Goal: Navigation & Orientation: Understand site structure

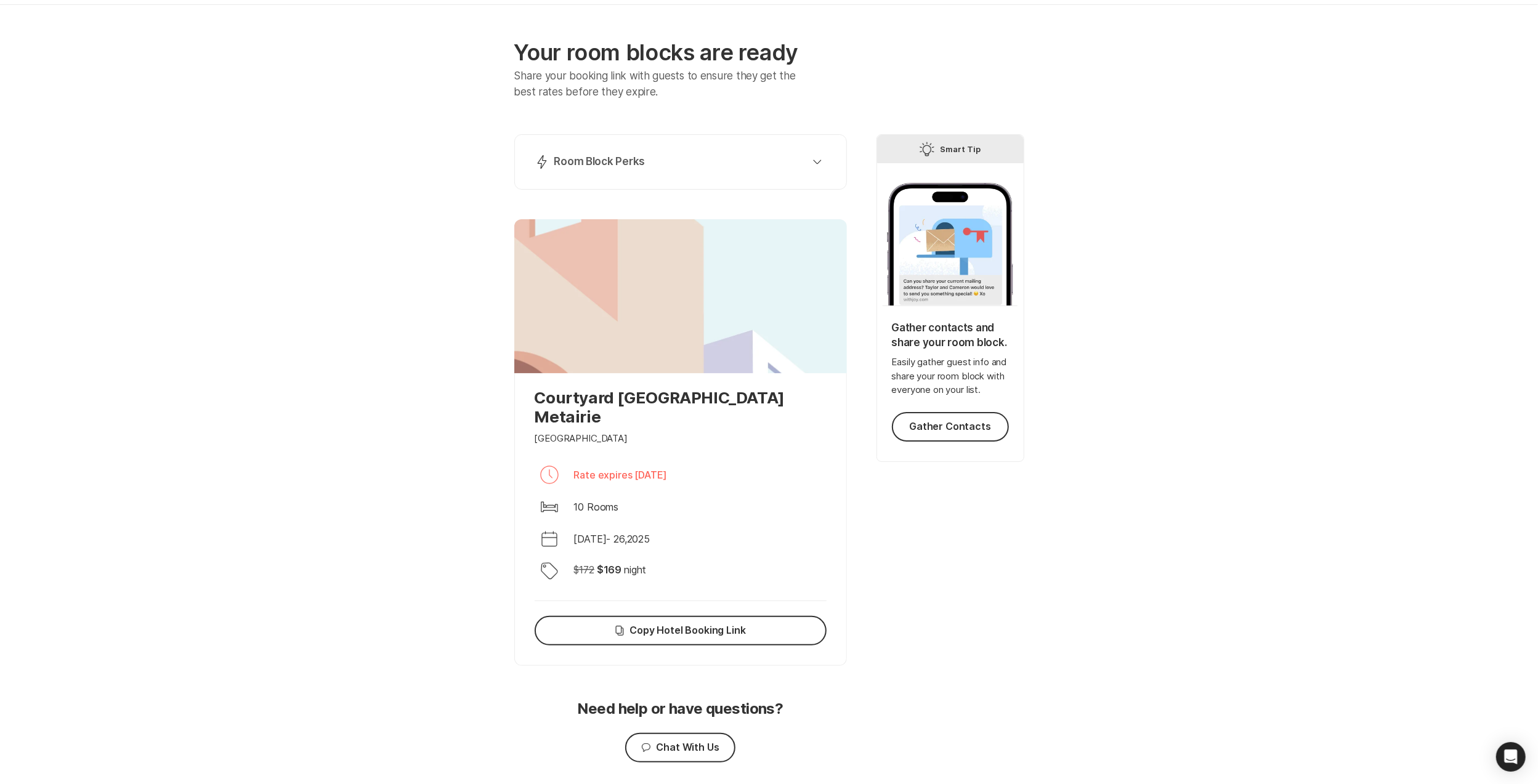
scroll to position [67, 0]
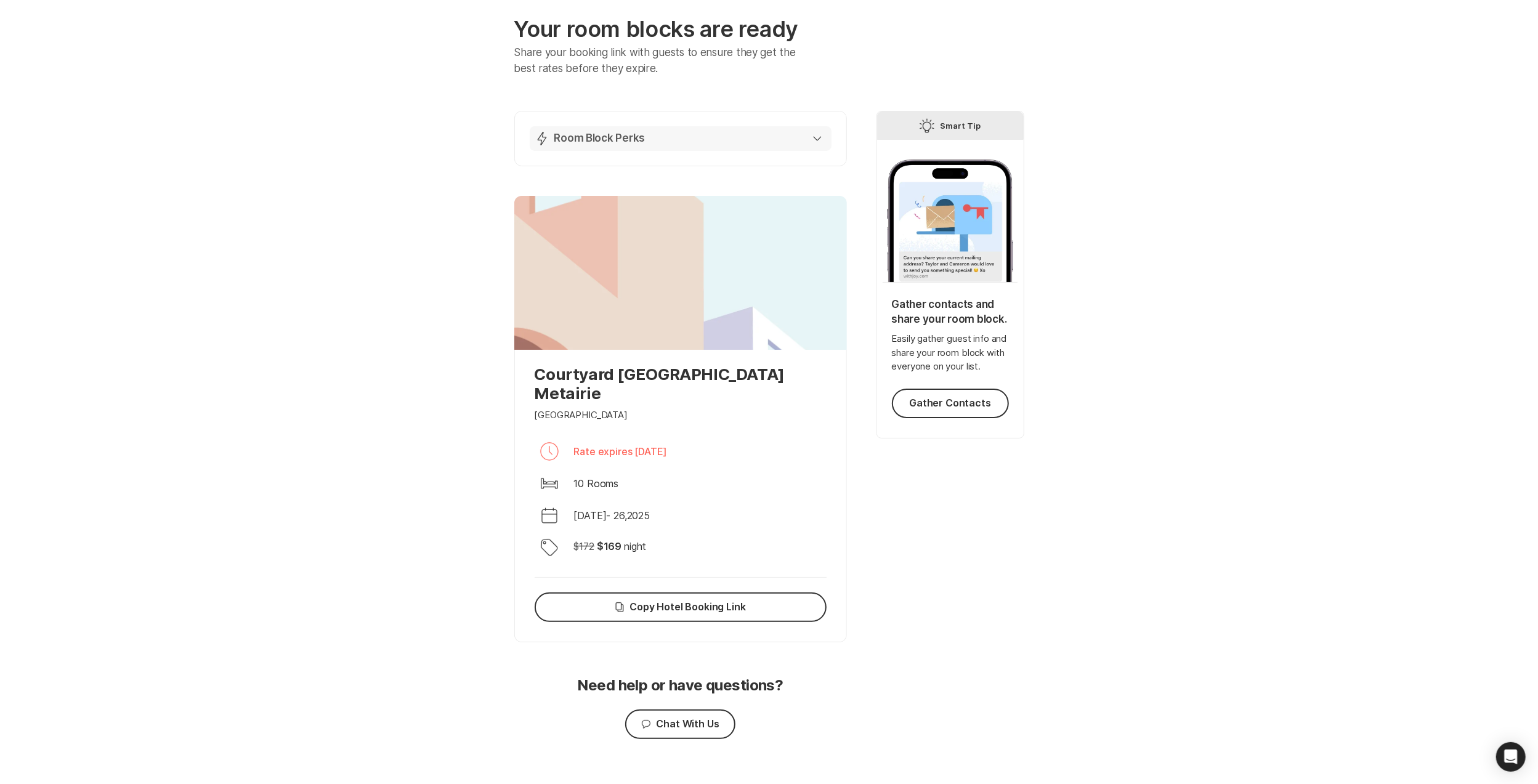
click at [807, 126] on button "Lightning Bolt Room Block Perks" at bounding box center [681, 138] width 302 height 25
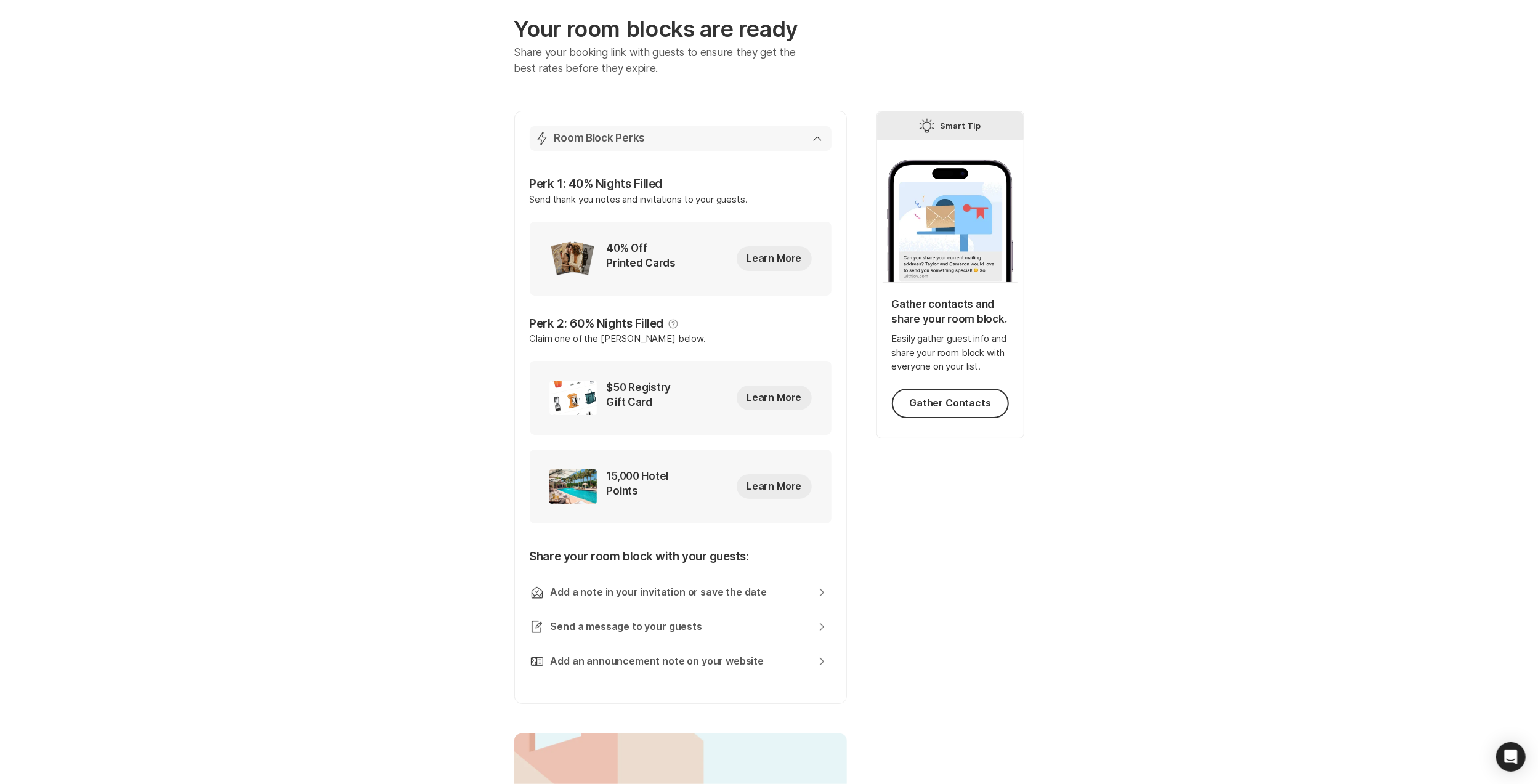
click at [820, 134] on div "Lightning Bolt Room Block Perks" at bounding box center [678, 138] width 287 height 14
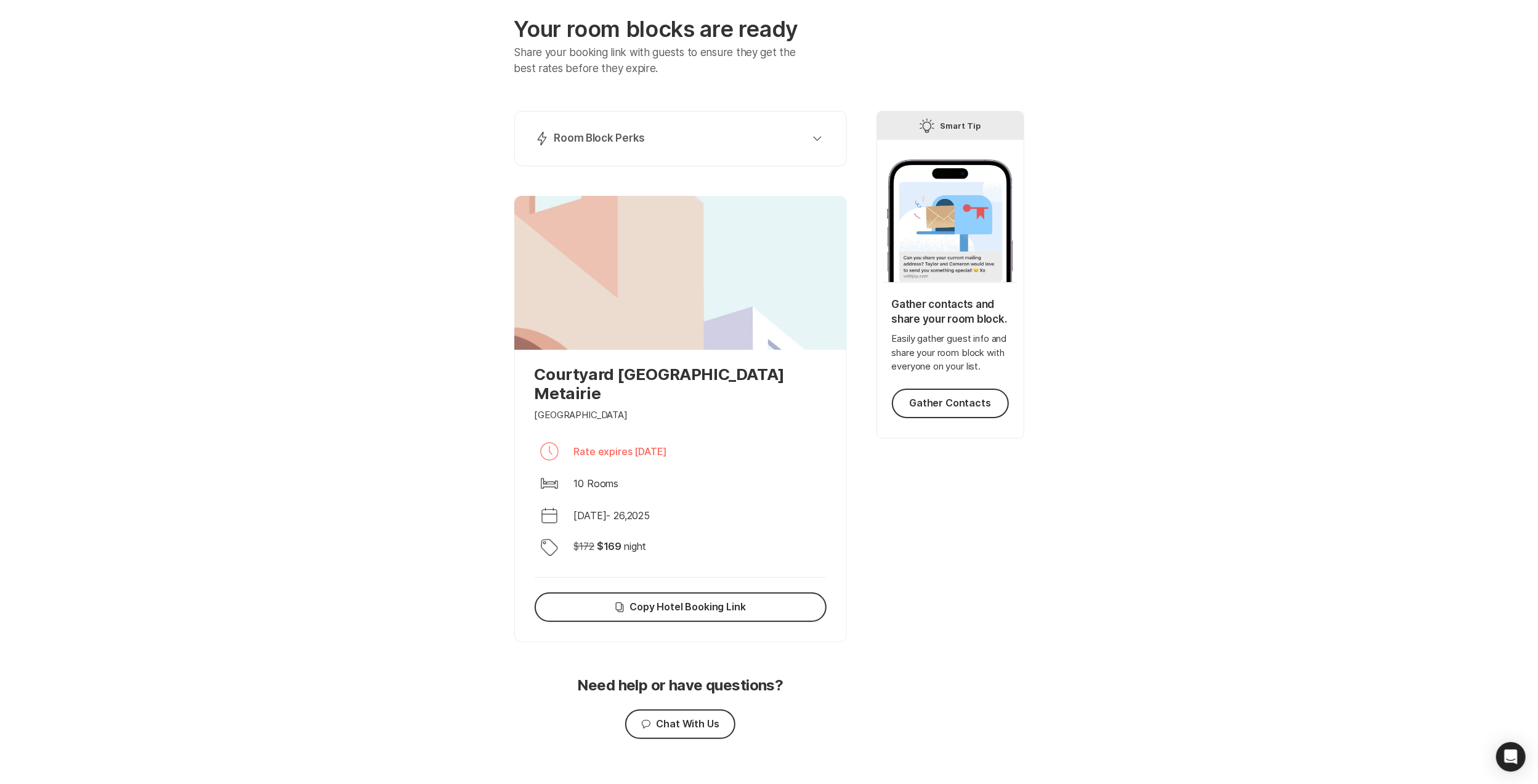
click at [1224, 242] on div "Your room blocks are ready Share your booking link with guests to ensure they g…" at bounding box center [769, 392] width 1538 height 822
drag, startPoint x: 572, startPoint y: 498, endPoint x: 763, endPoint y: 483, distance: 191.6
click at [763, 501] on div "Calendar [DATE] - [DATE]" at bounding box center [681, 515] width 292 height 30
click at [769, 501] on div "Calendar [DATE] - [DATE]" at bounding box center [681, 515] width 292 height 30
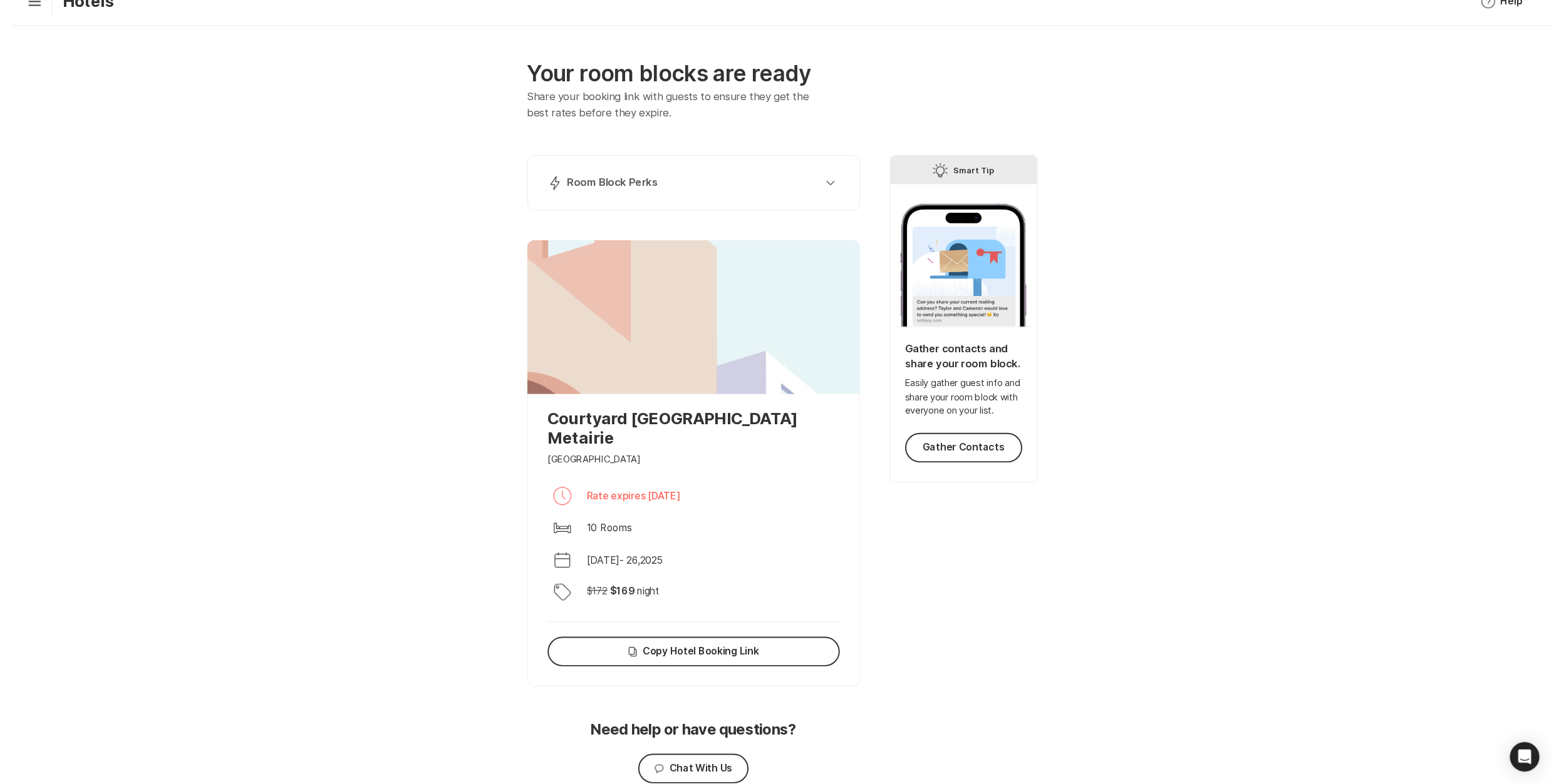
scroll to position [0, 0]
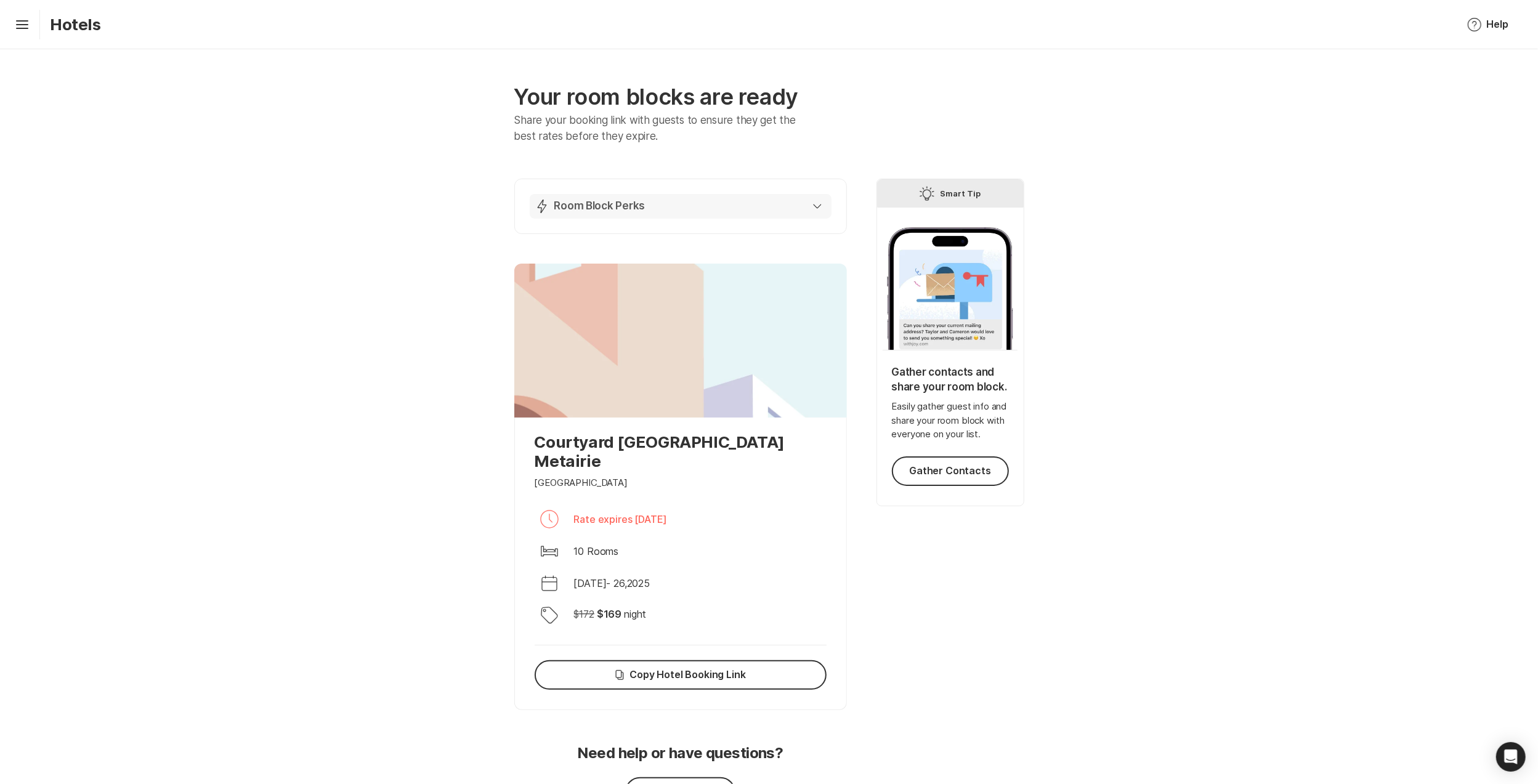
click at [602, 210] on p "Room Block Perks" at bounding box center [600, 206] width 92 height 14
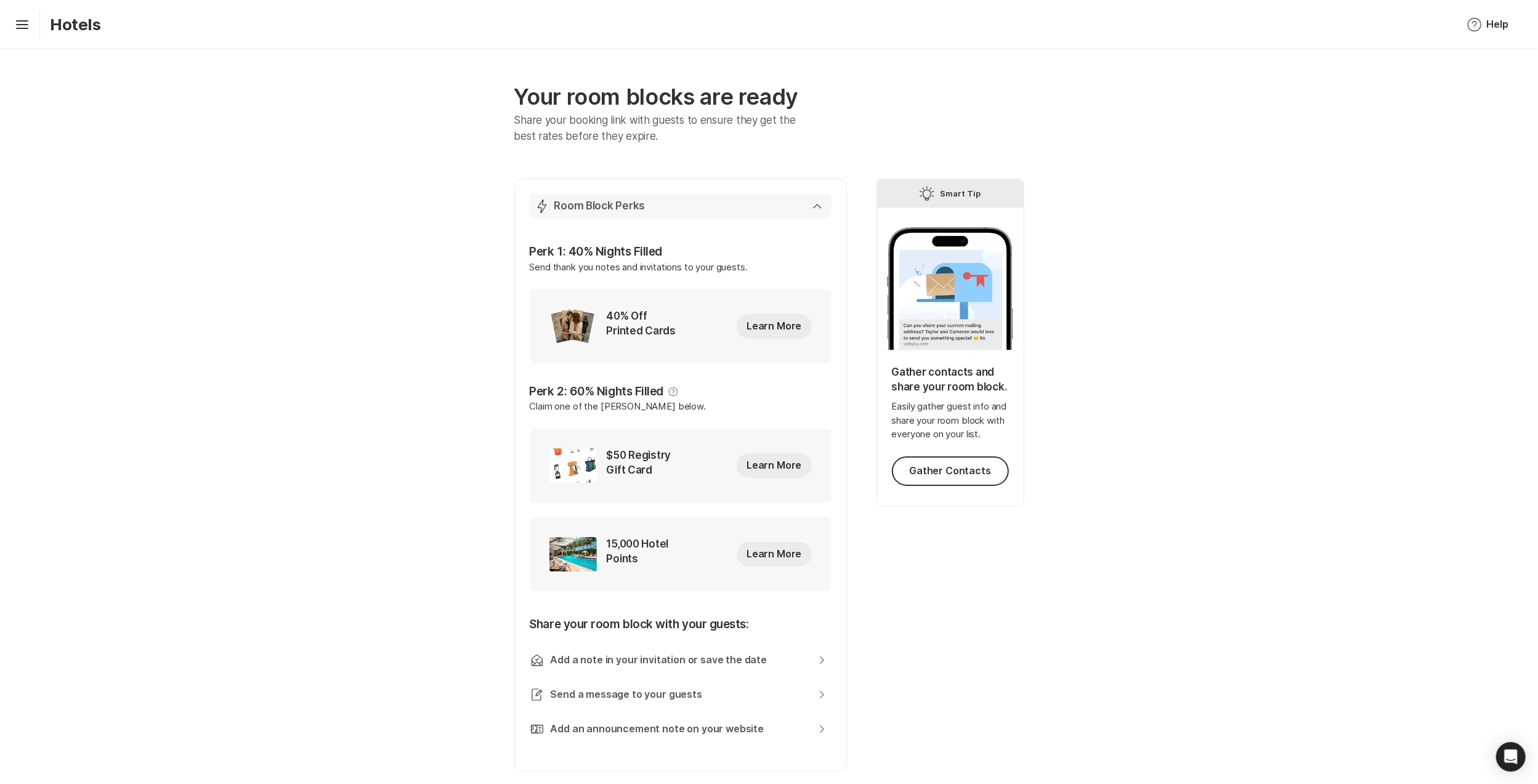
click at [814, 203] on div "Lightning Bolt Room Block Perks" at bounding box center [678, 206] width 287 height 14
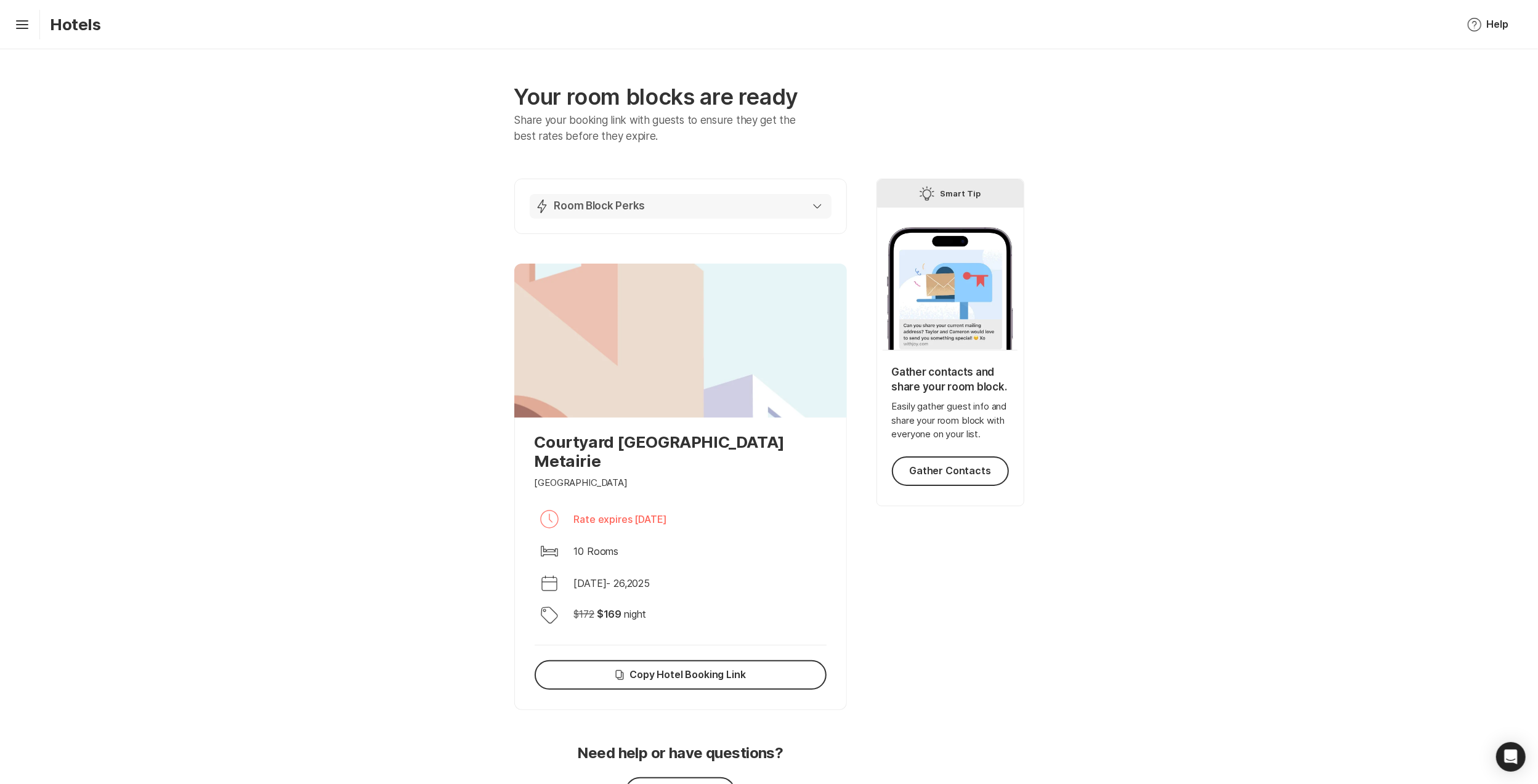
click at [814, 204] on icon "button" at bounding box center [817, 206] width 9 height 5
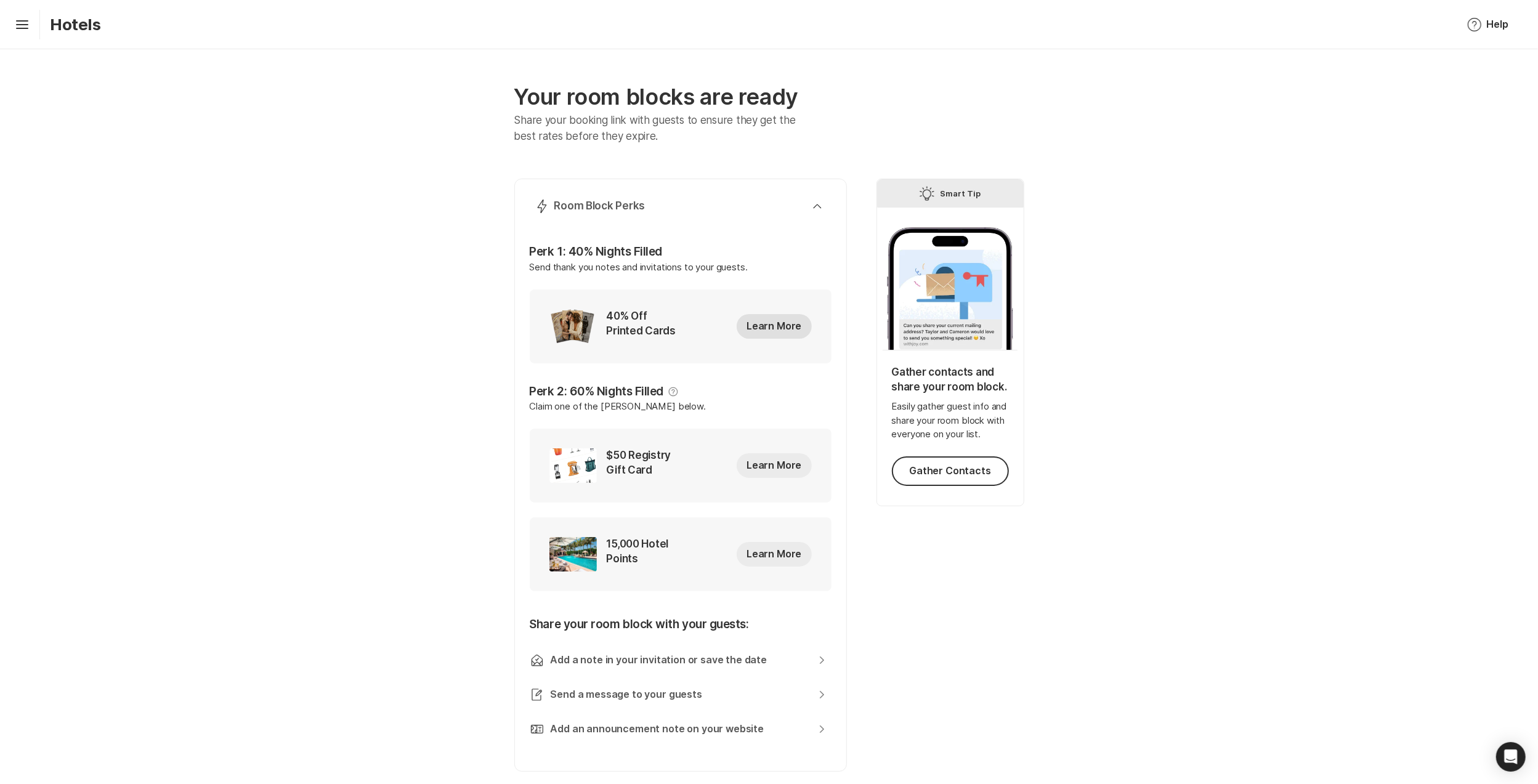
click at [774, 319] on button "Learn More" at bounding box center [774, 326] width 75 height 25
click at [25, 28] on icon at bounding box center [22, 29] width 12 height 2
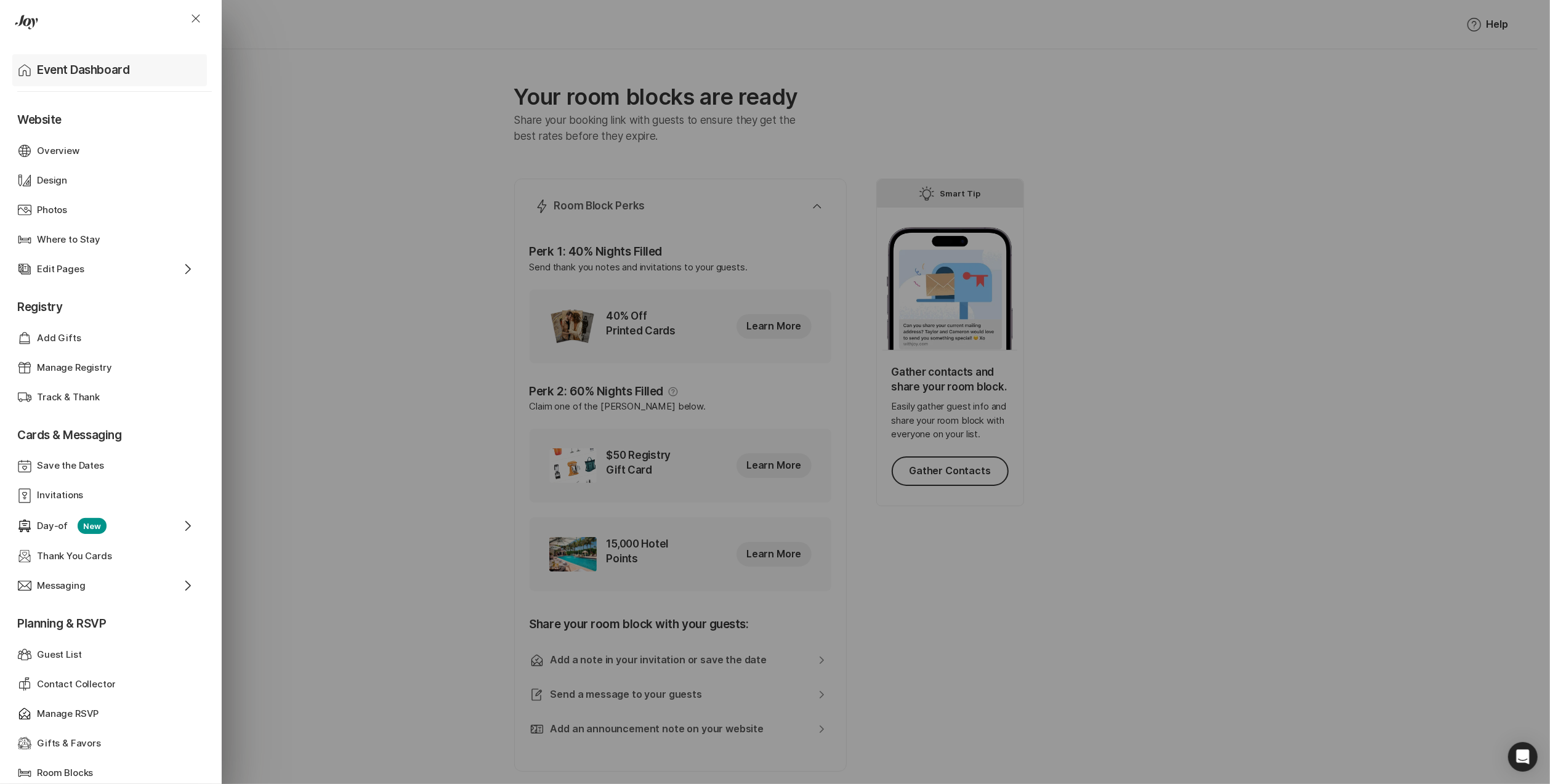
click at [63, 67] on p "Event Dashboard" at bounding box center [83, 70] width 92 height 17
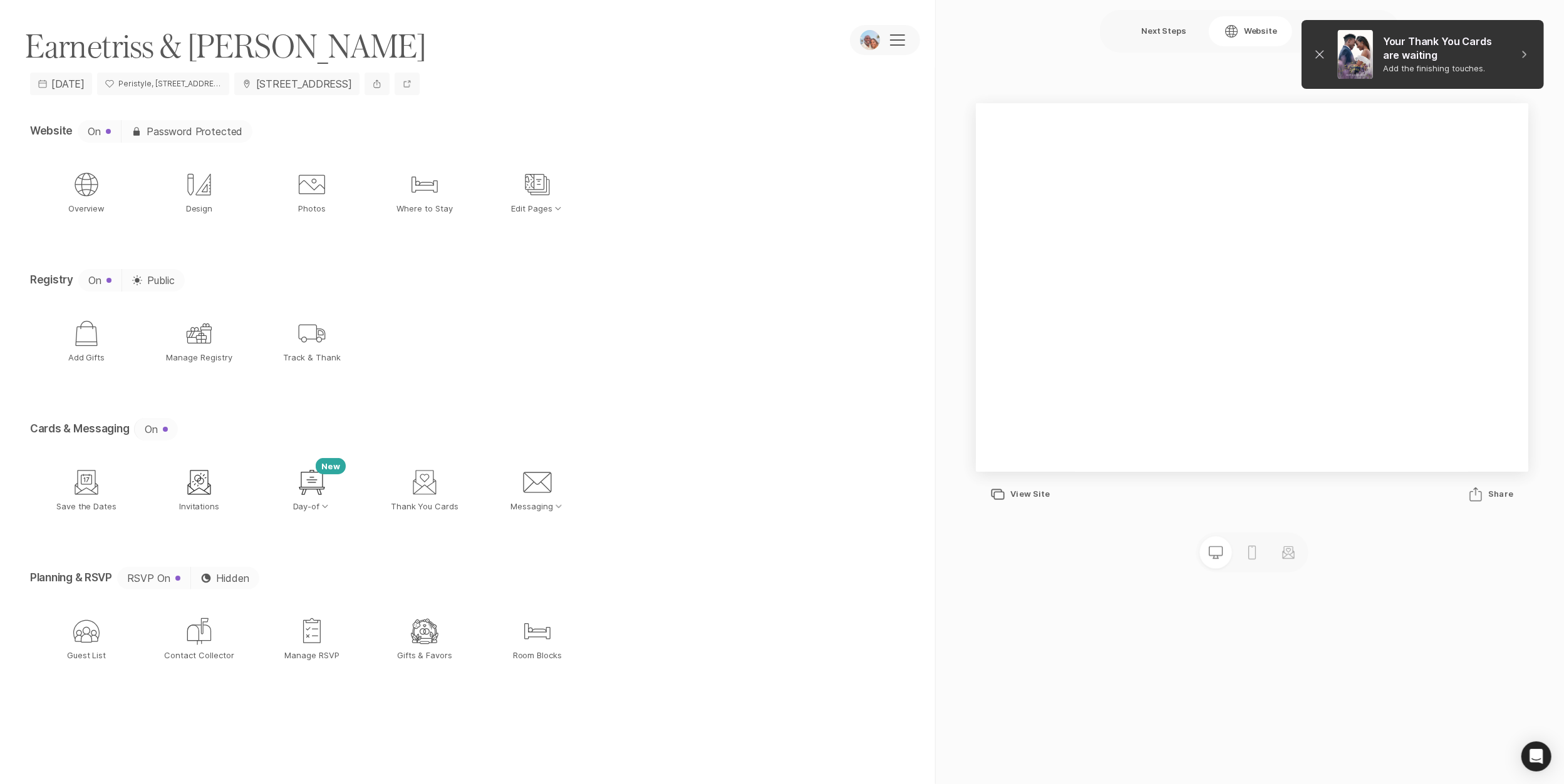
click at [1314, 48] on icon "Close" at bounding box center [1320, 55] width 15 height 15
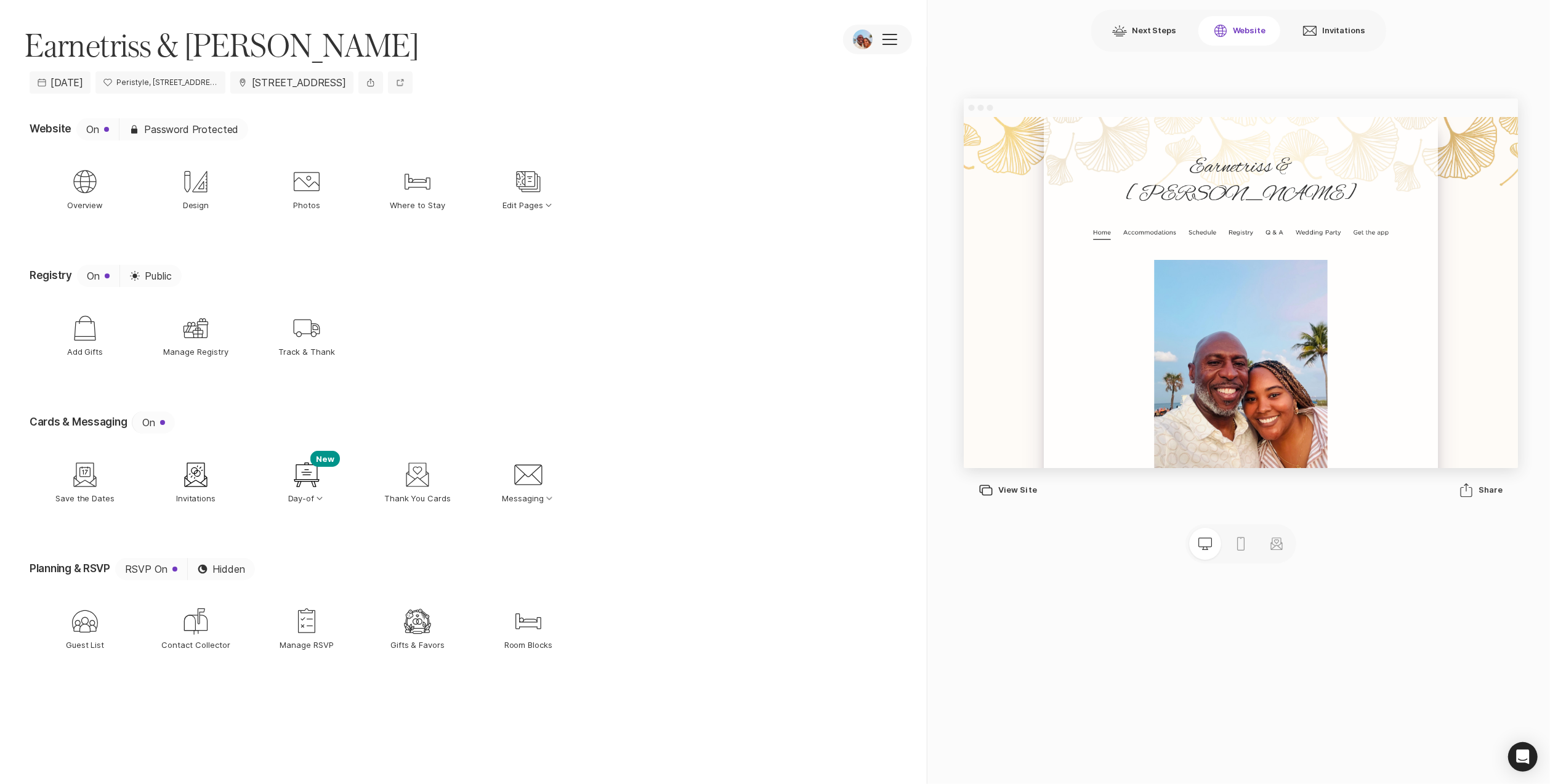
click at [1245, 30] on button "Website" at bounding box center [1239, 30] width 82 height 30
click at [1329, 287] on p "Schedule" at bounding box center [1345, 300] width 44 height 26
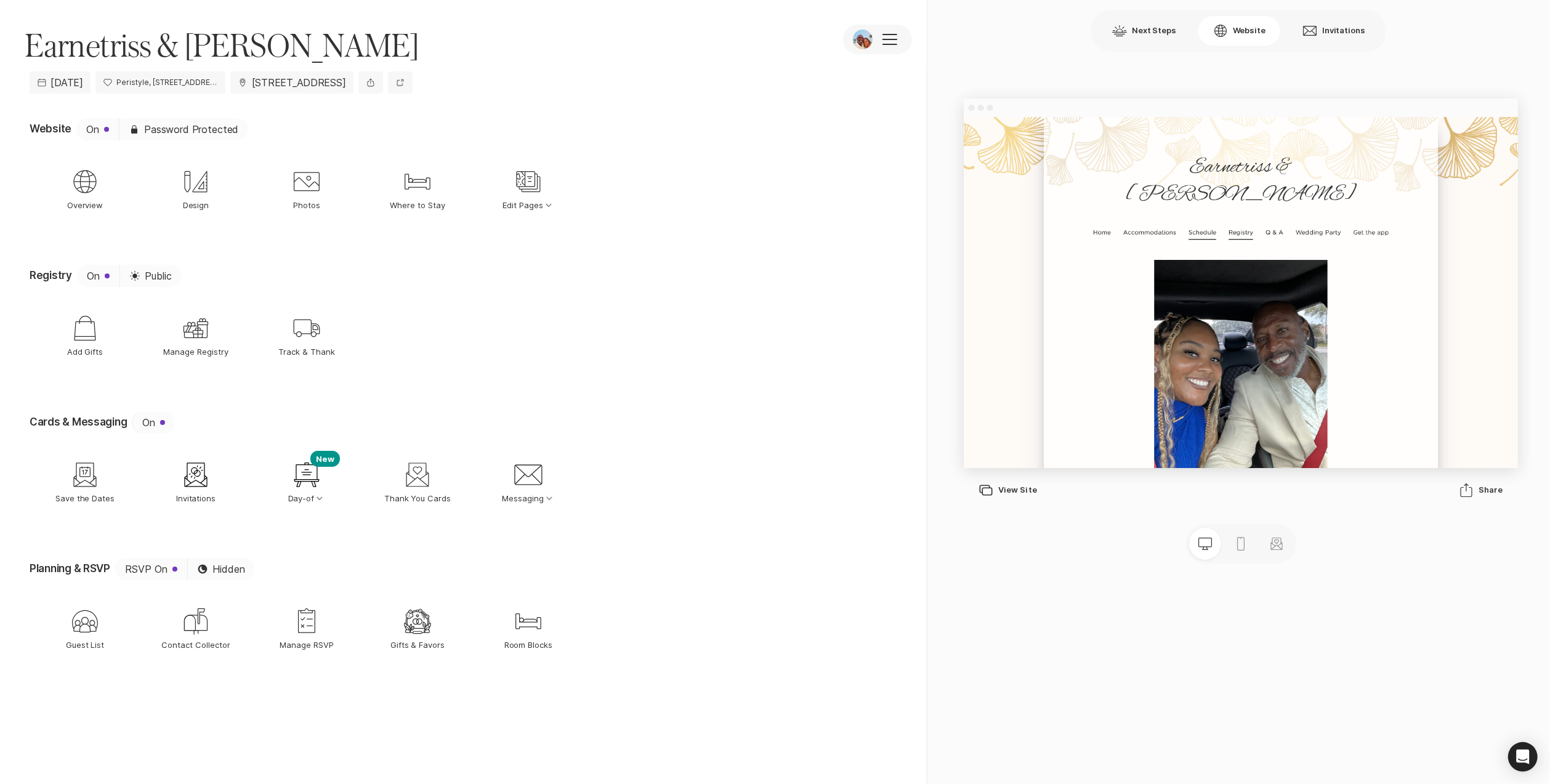
click at [1391, 287] on p "Registry" at bounding box center [1406, 300] width 39 height 26
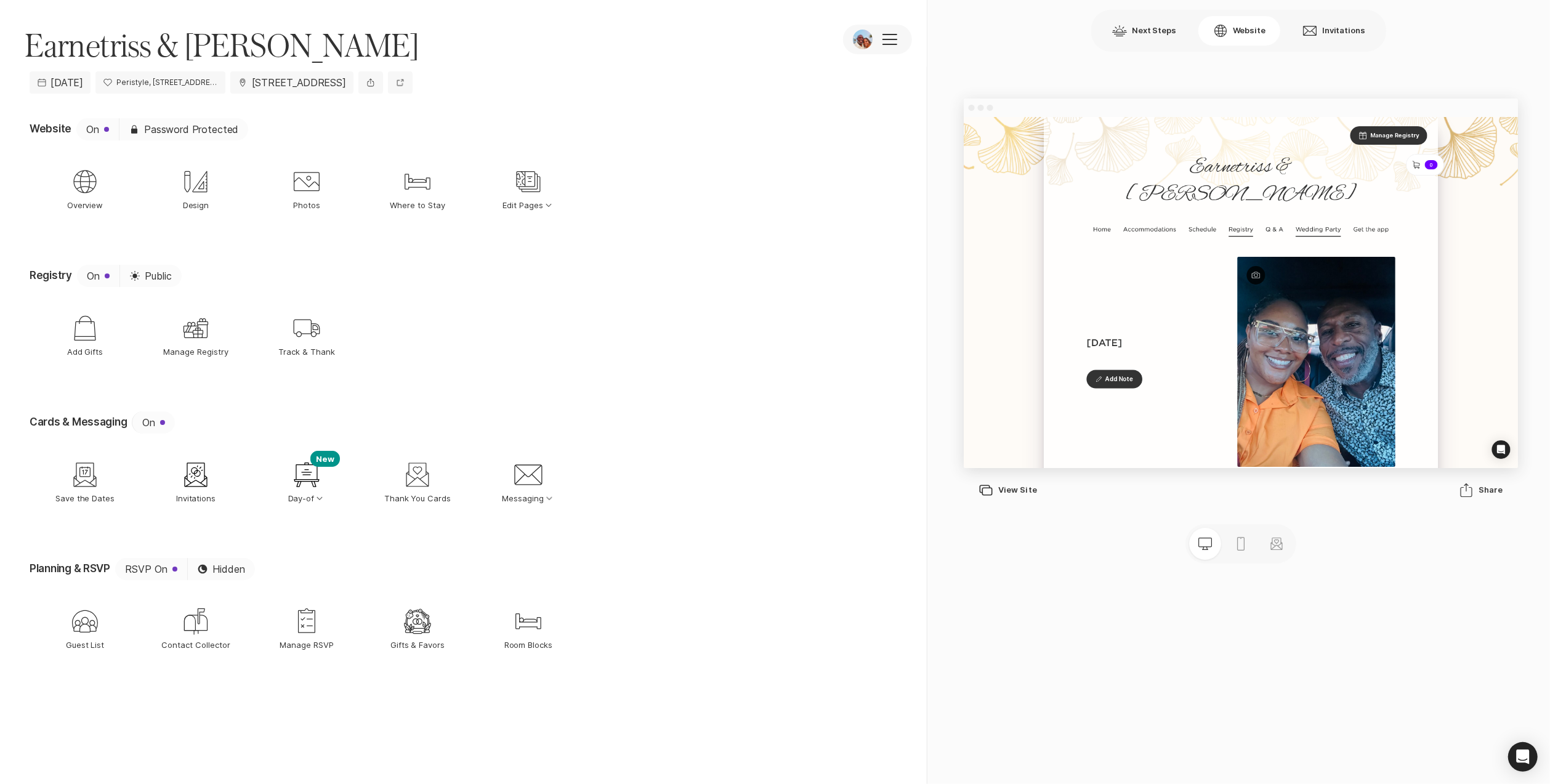
click at [1507, 282] on p "Wedding Party" at bounding box center [1531, 295] width 73 height 26
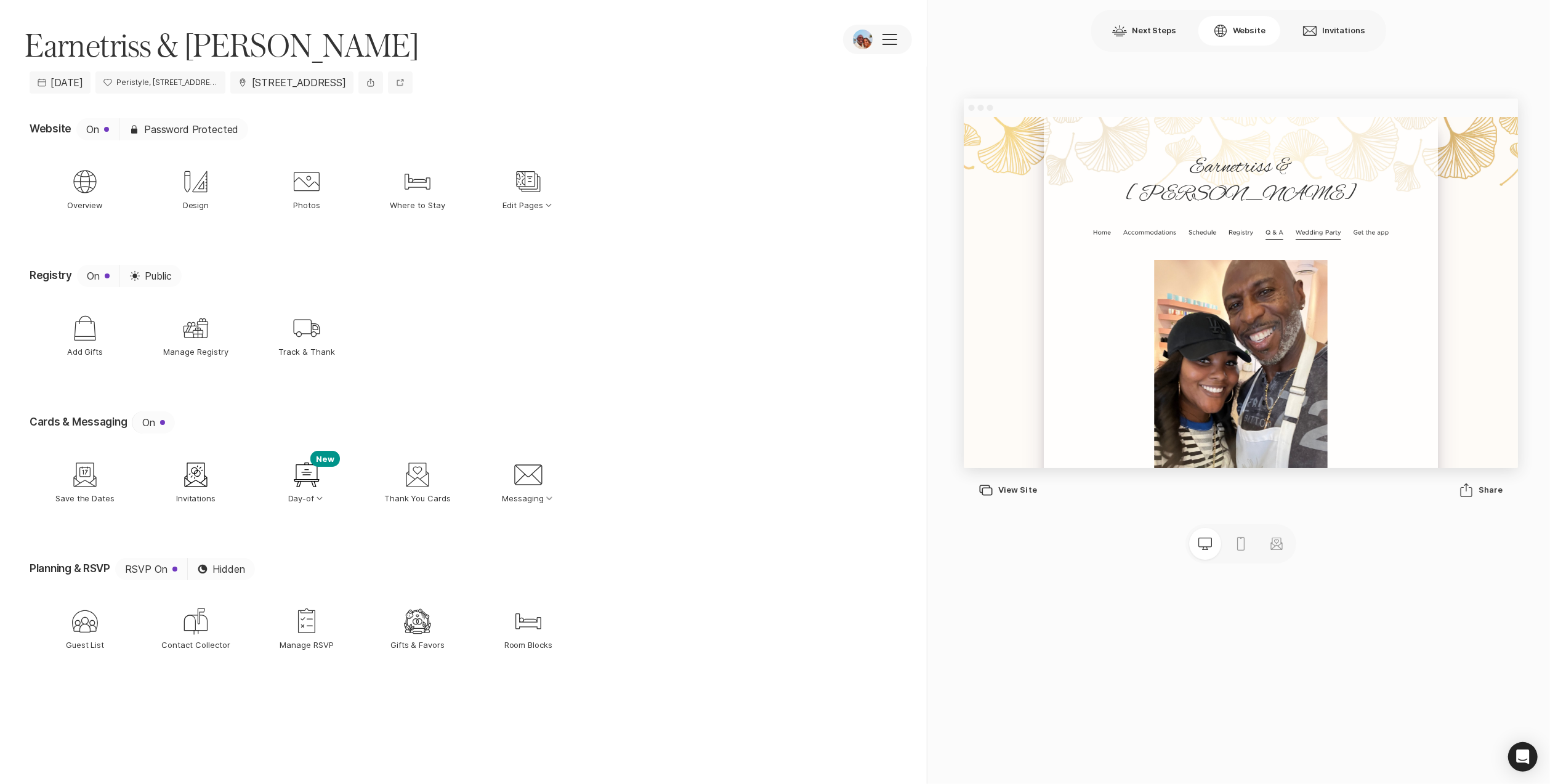
click at [1450, 287] on p "Q & A" at bounding box center [1460, 300] width 28 height 26
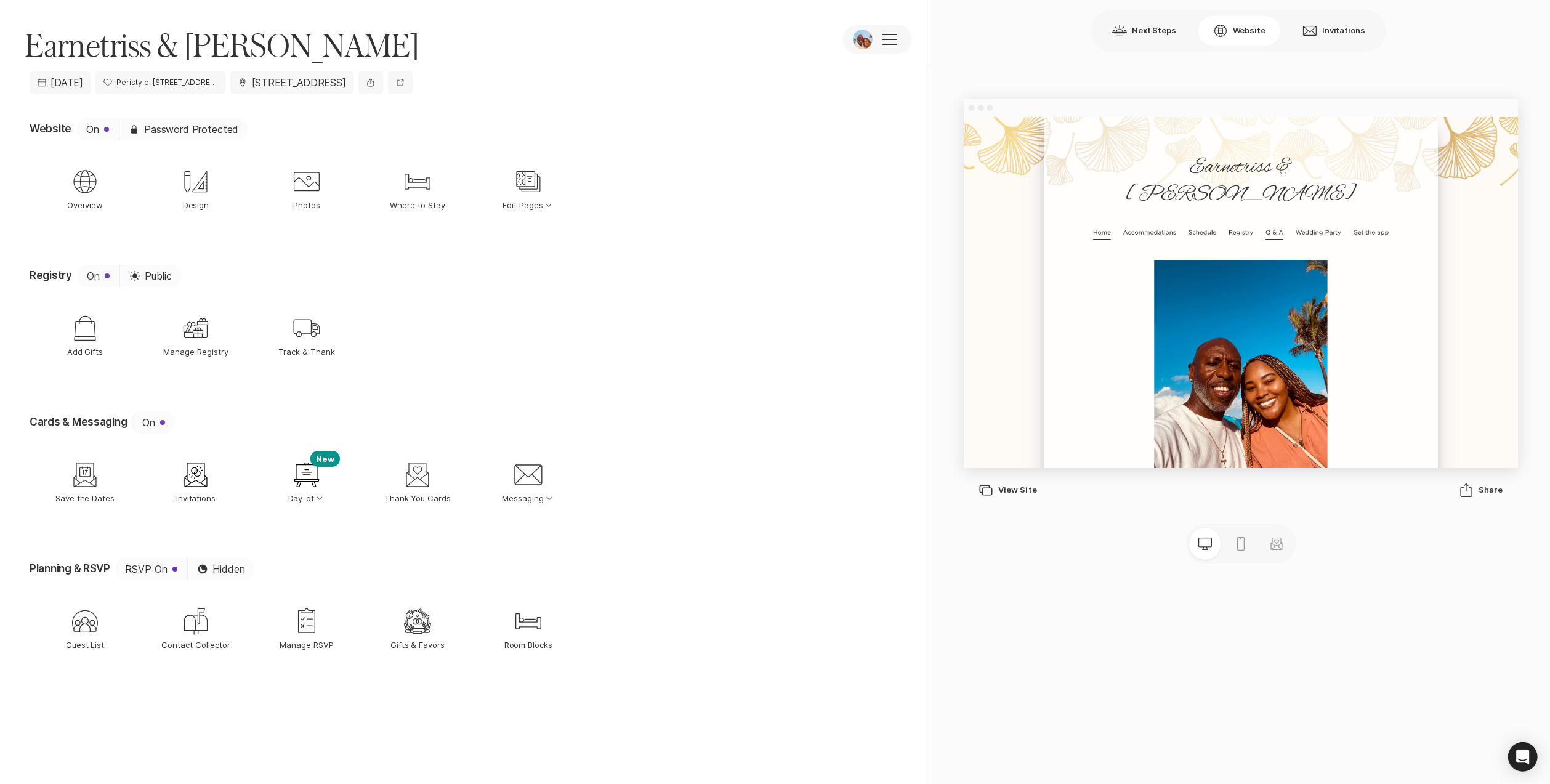
click at [1177, 287] on p "Home" at bounding box center [1184, 300] width 28 height 26
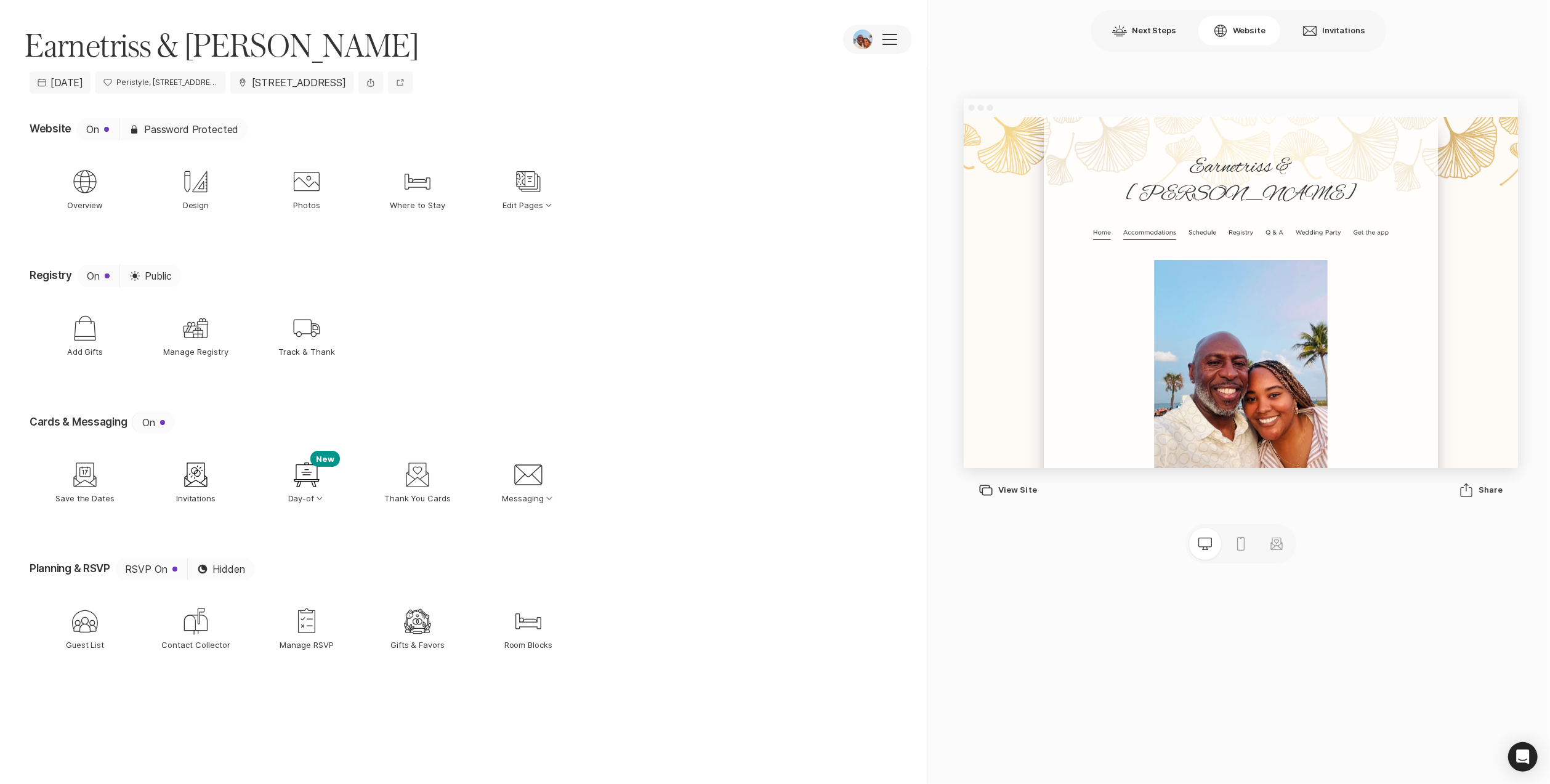
click at [1283, 287] on p "Accommodations" at bounding box center [1261, 300] width 85 height 26
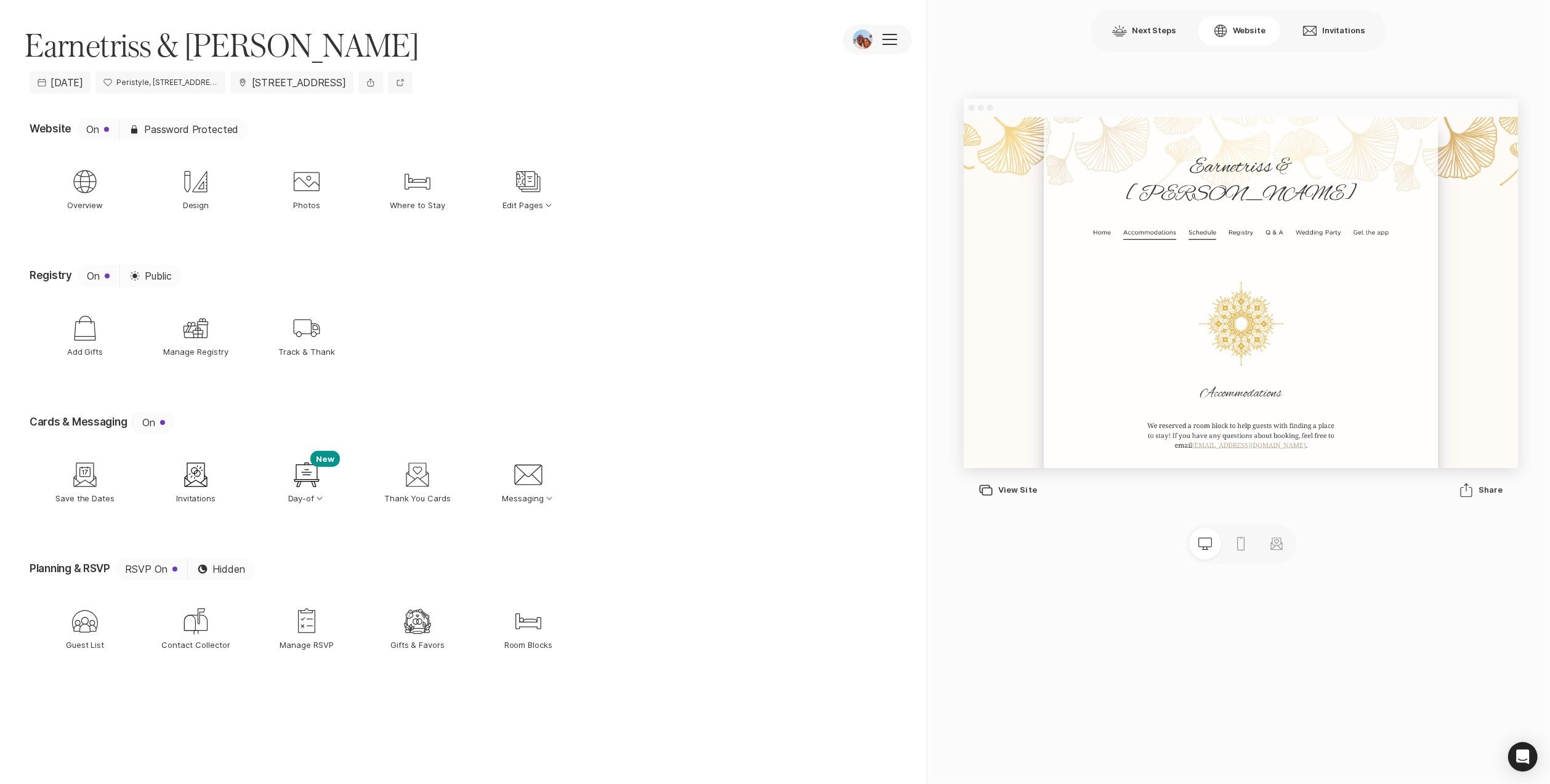
drag, startPoint x: 1369, startPoint y: 261, endPoint x: 1357, endPoint y: 262, distance: 12.0
click at [1370, 286] on ul "Home Accommodations Schedule Registry Q & A Wedding Party Get the app" at bounding box center [1407, 301] width 494 height 29
click at [1352, 287] on p "Schedule" at bounding box center [1345, 300] width 44 height 26
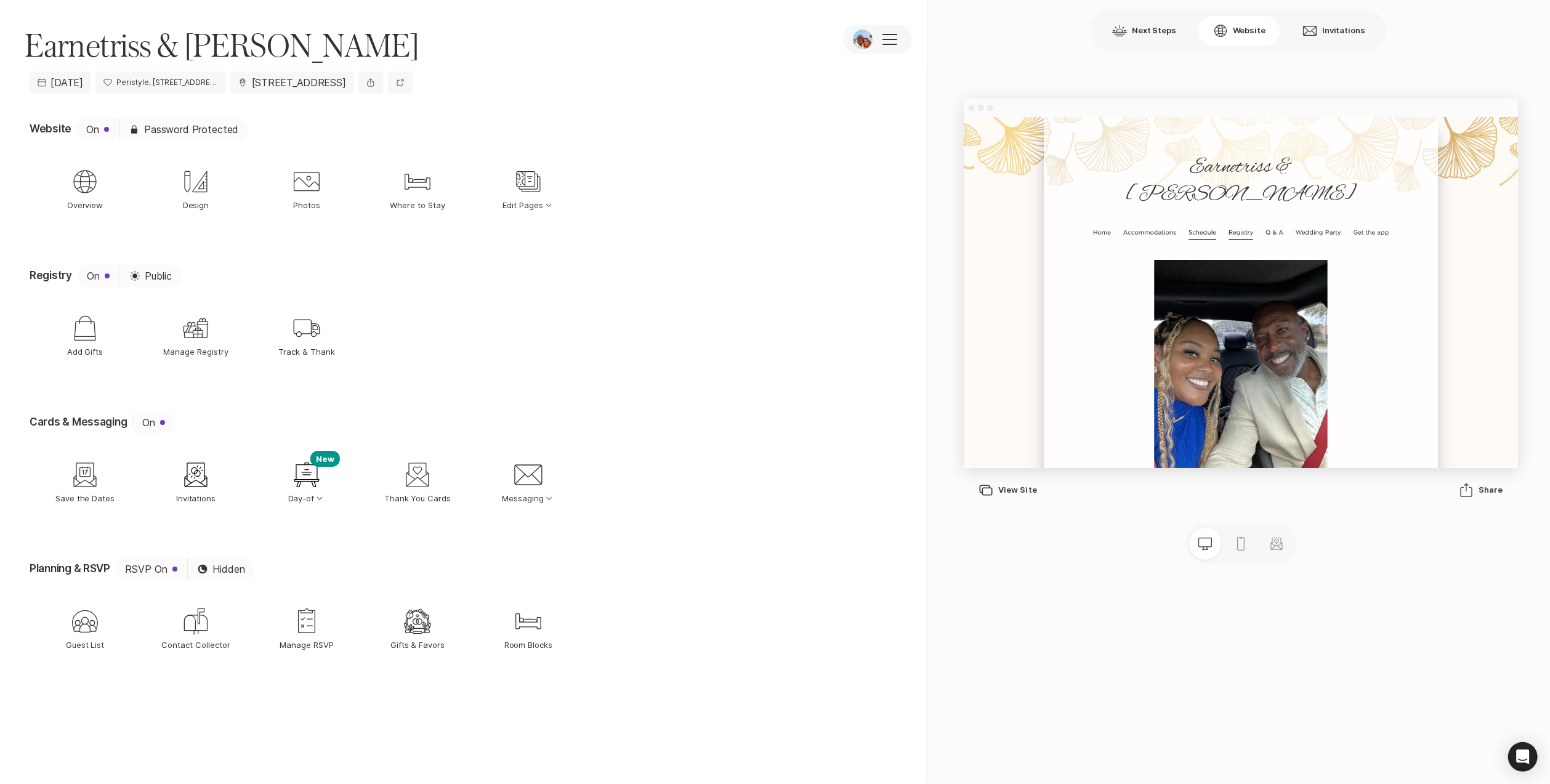
click at [1396, 287] on p "Registry" at bounding box center [1406, 300] width 39 height 26
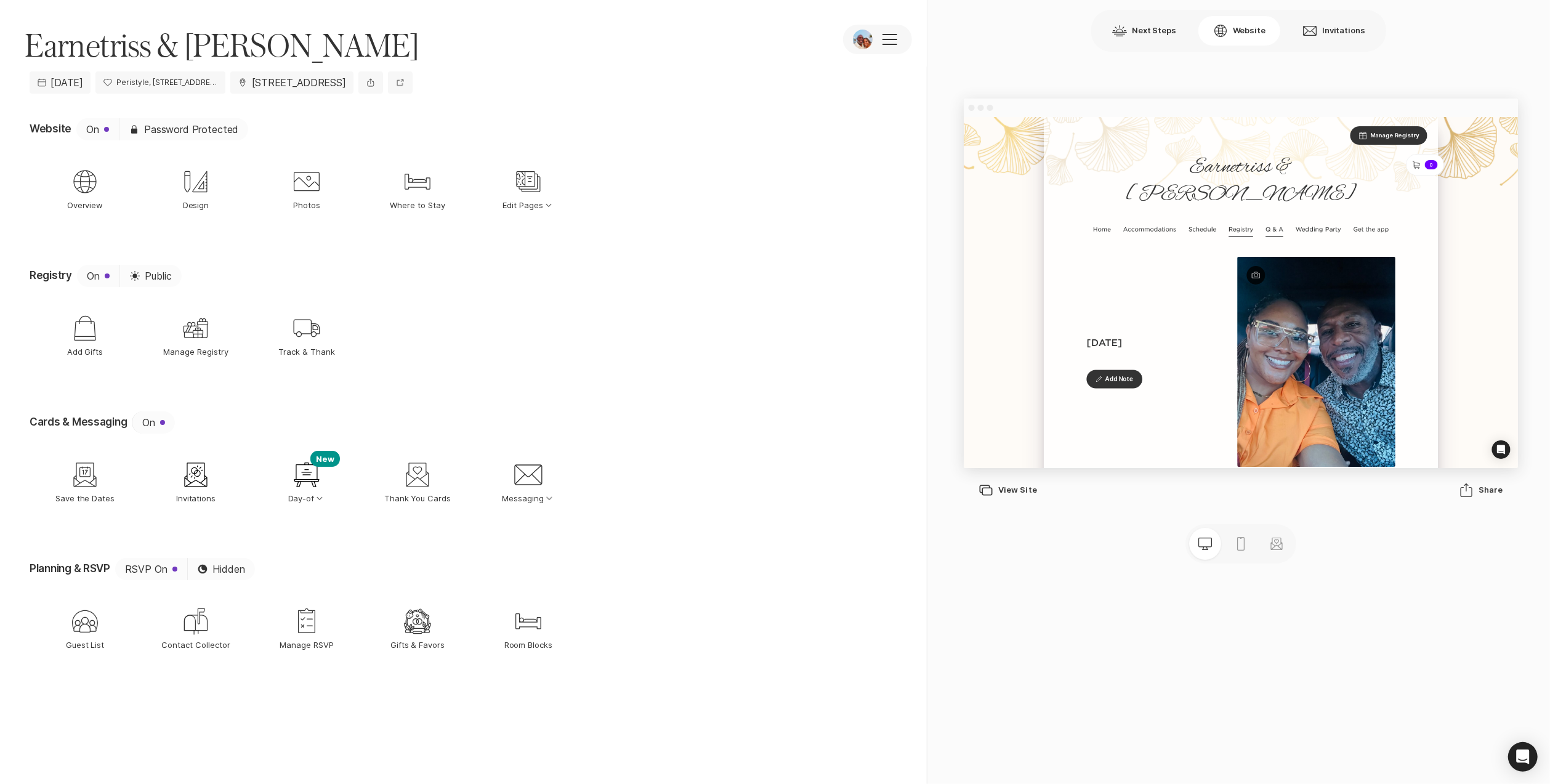
click at [1454, 282] on p "Q & A" at bounding box center [1460, 295] width 28 height 26
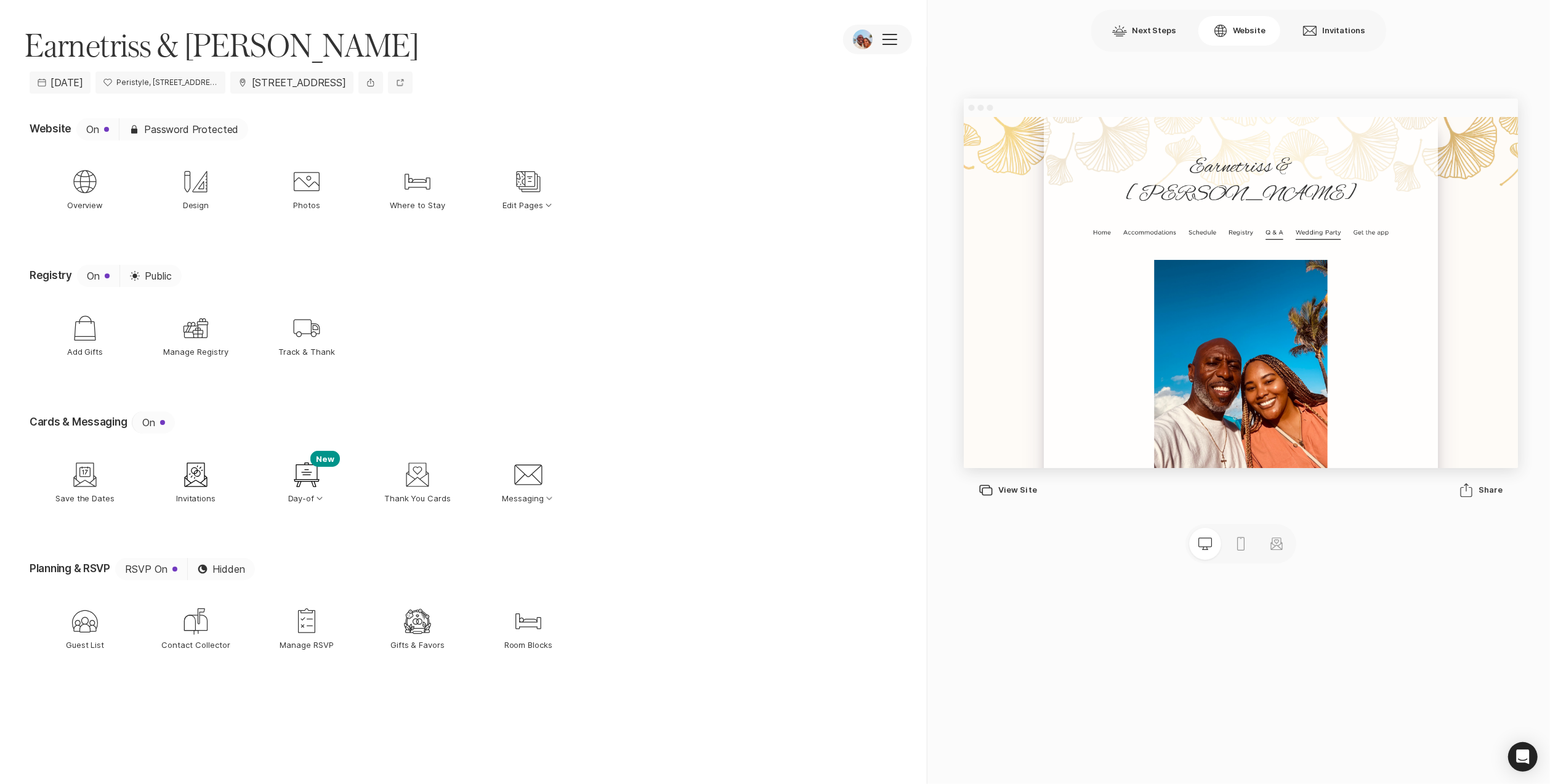
click at [1518, 287] on p "Wedding Party" at bounding box center [1531, 300] width 73 height 26
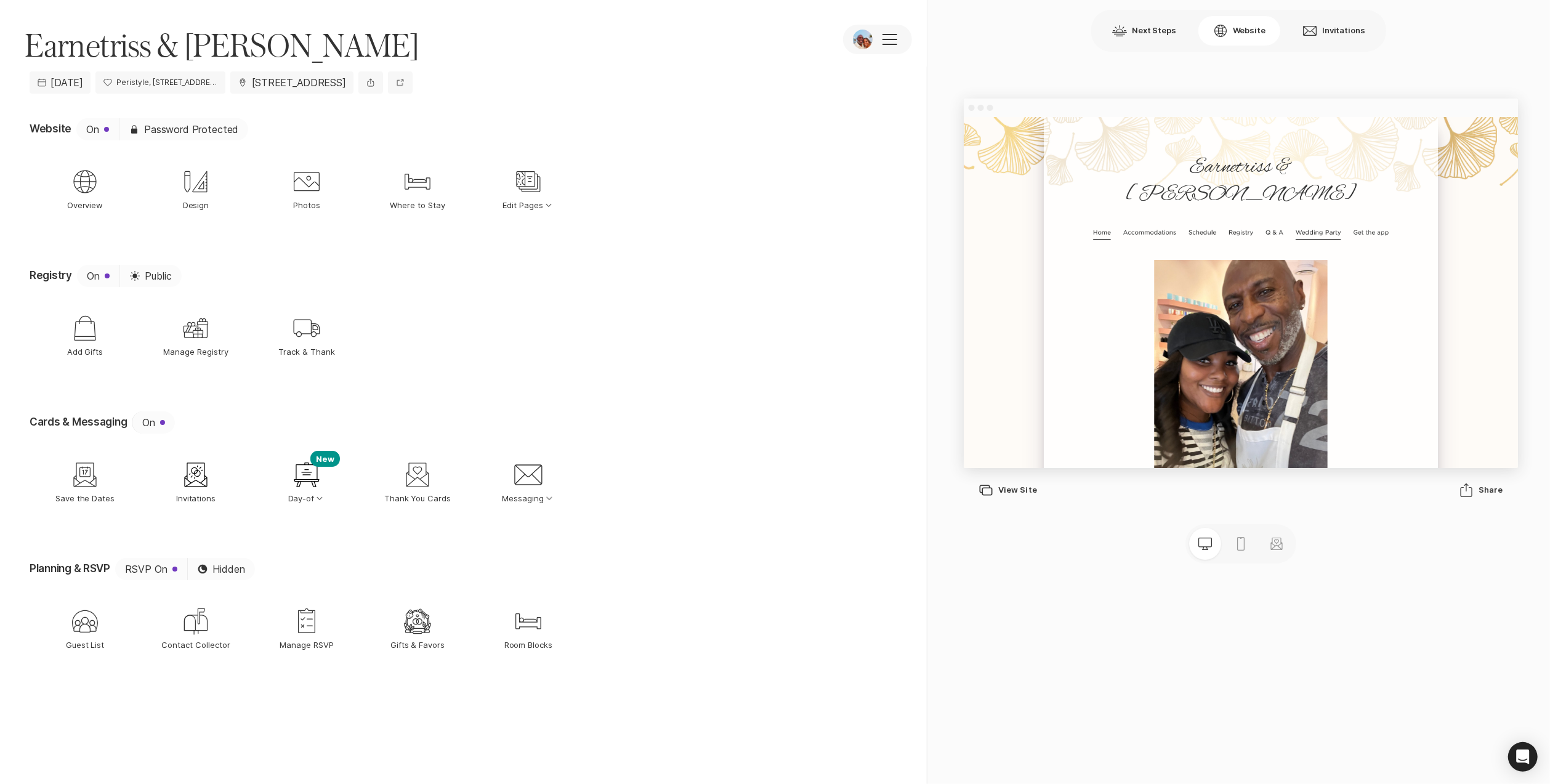
click at [1170, 287] on p "Home" at bounding box center [1184, 300] width 28 height 26
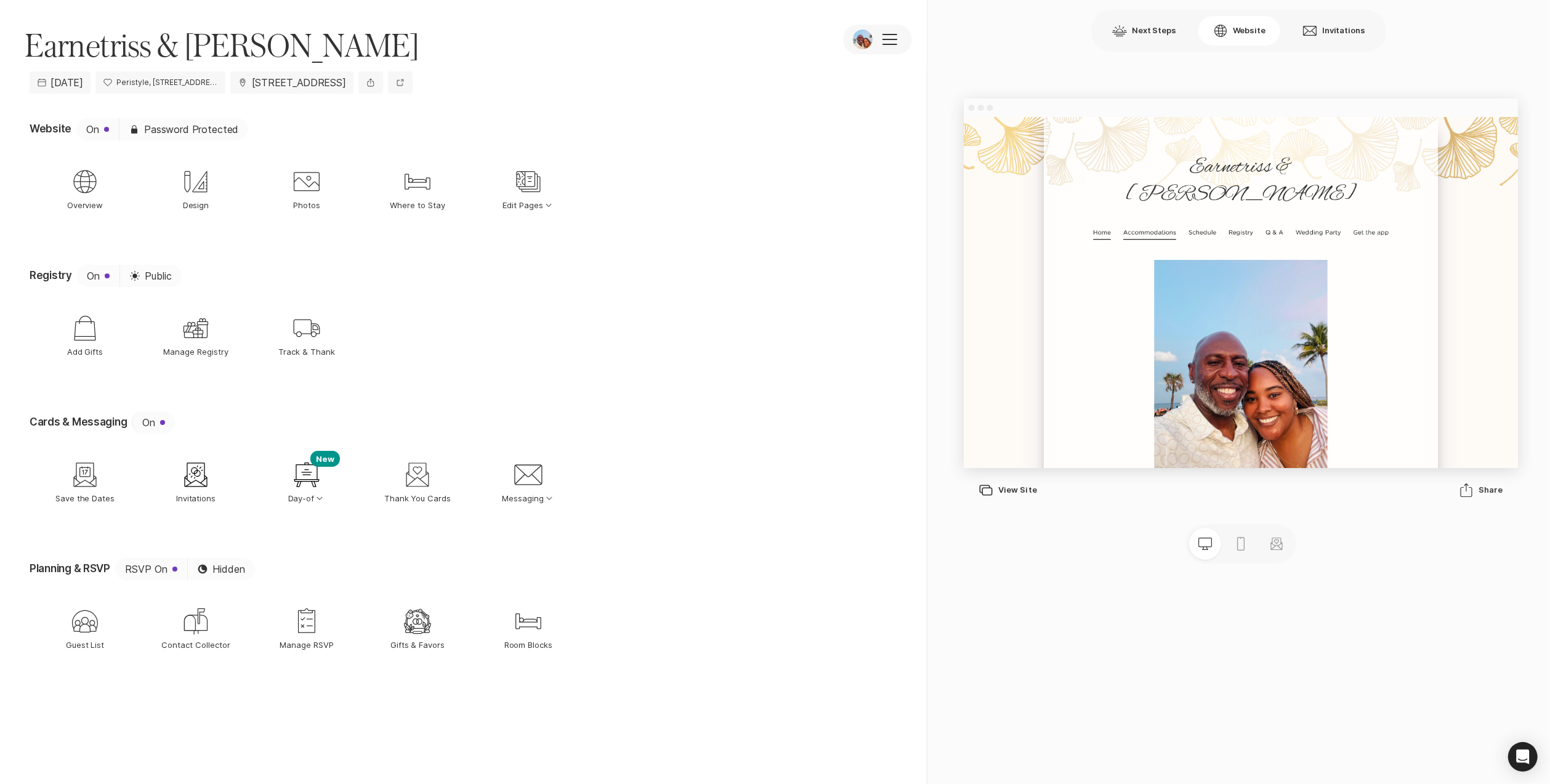
click at [1264, 287] on p "Accommodations" at bounding box center [1261, 300] width 85 height 26
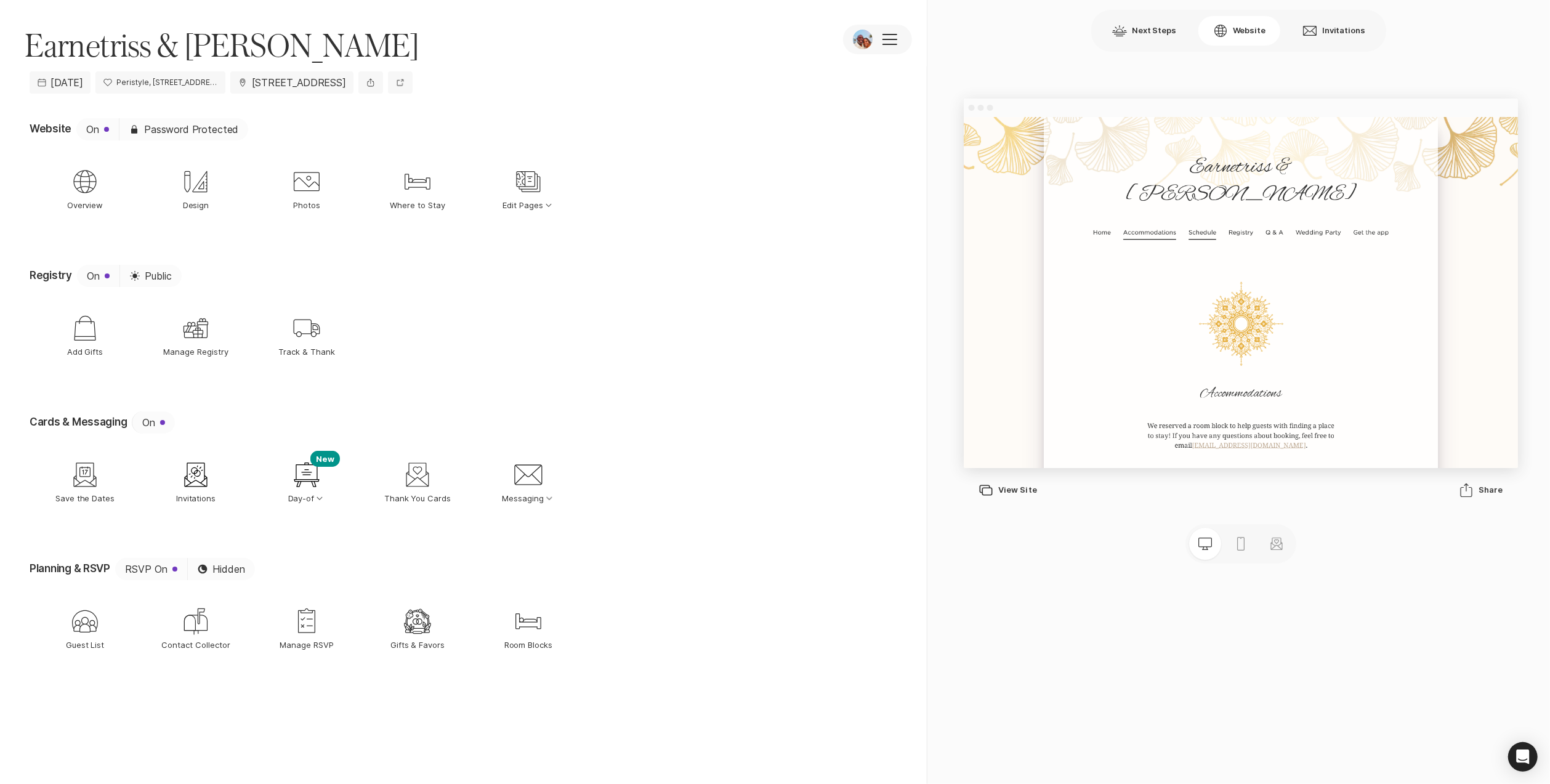
click at [1334, 287] on p "Schedule" at bounding box center [1345, 300] width 44 height 26
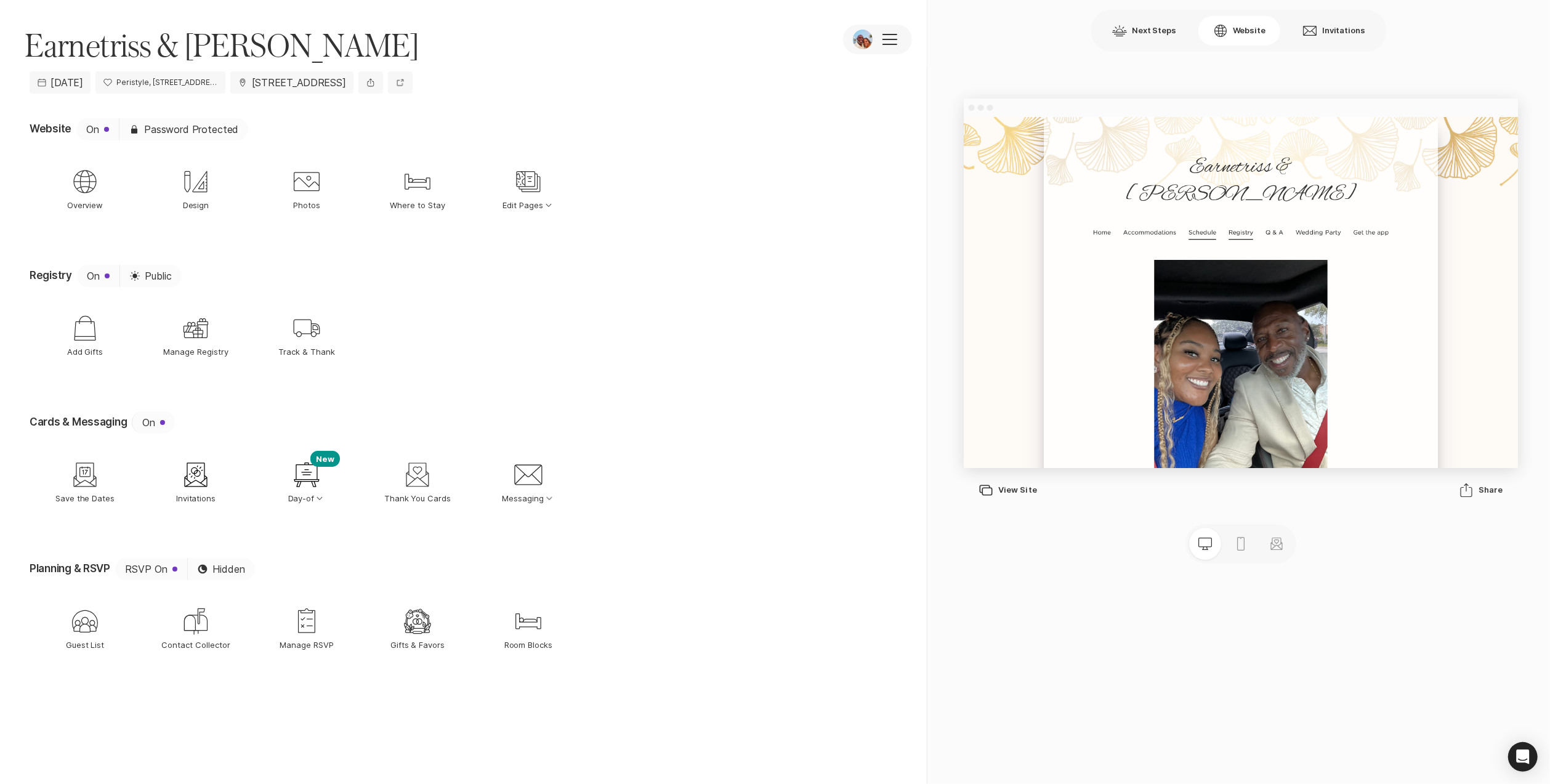
click at [1400, 287] on p "Registry" at bounding box center [1406, 300] width 39 height 26
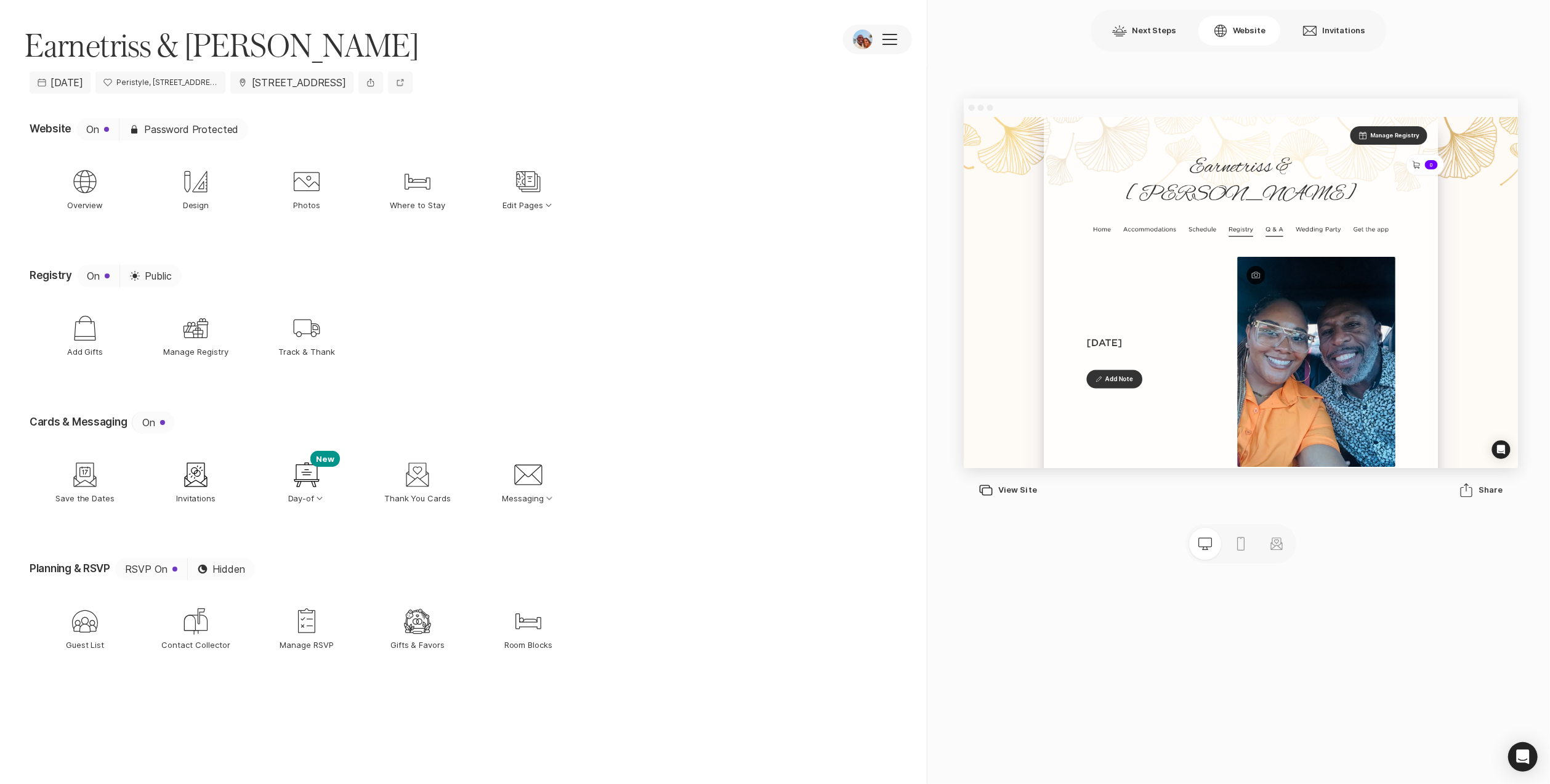
click at [1451, 282] on p "Q & A" at bounding box center [1460, 295] width 28 height 26
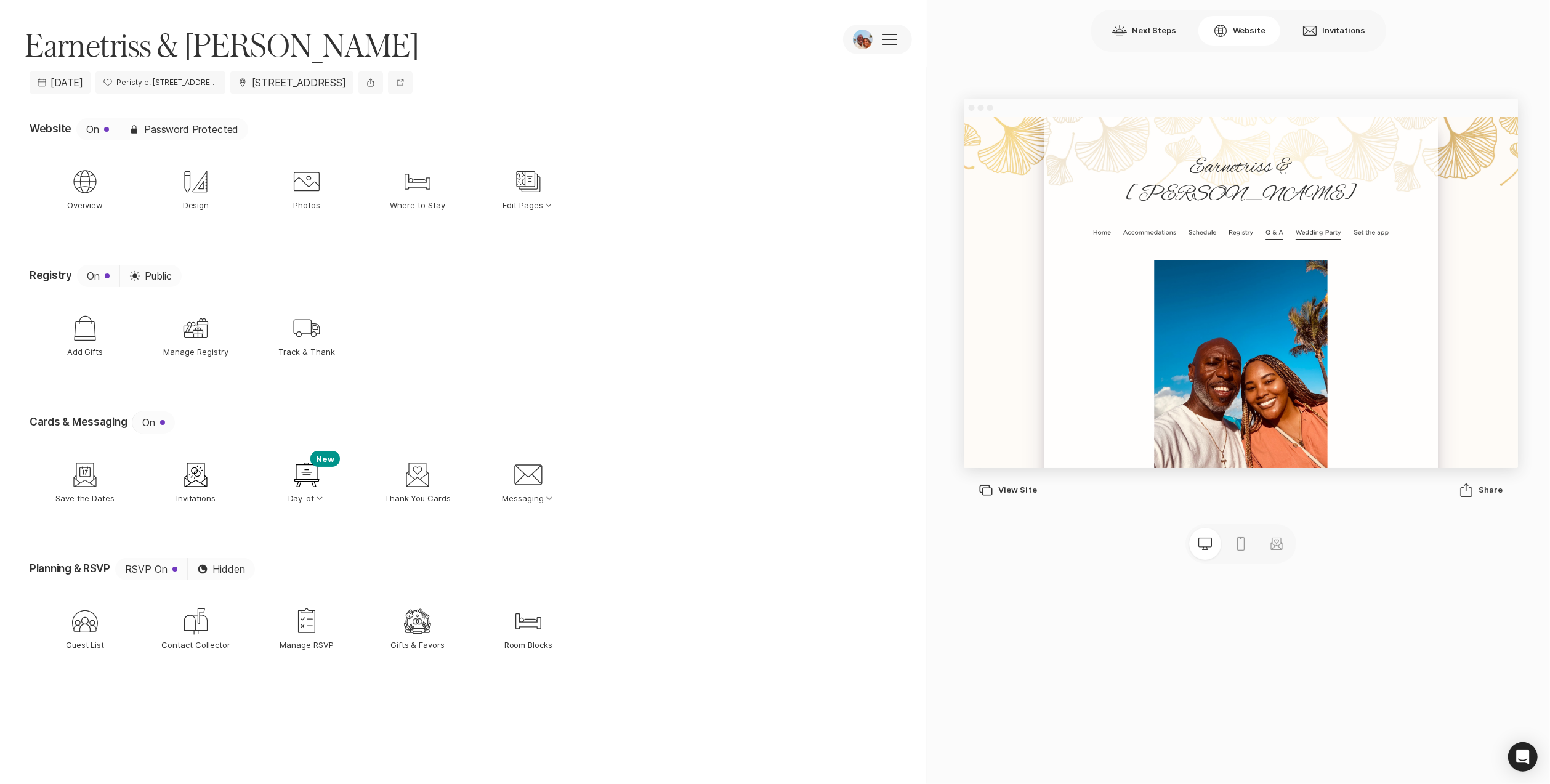
click at [1524, 287] on p "Wedding Party" at bounding box center [1531, 300] width 73 height 26
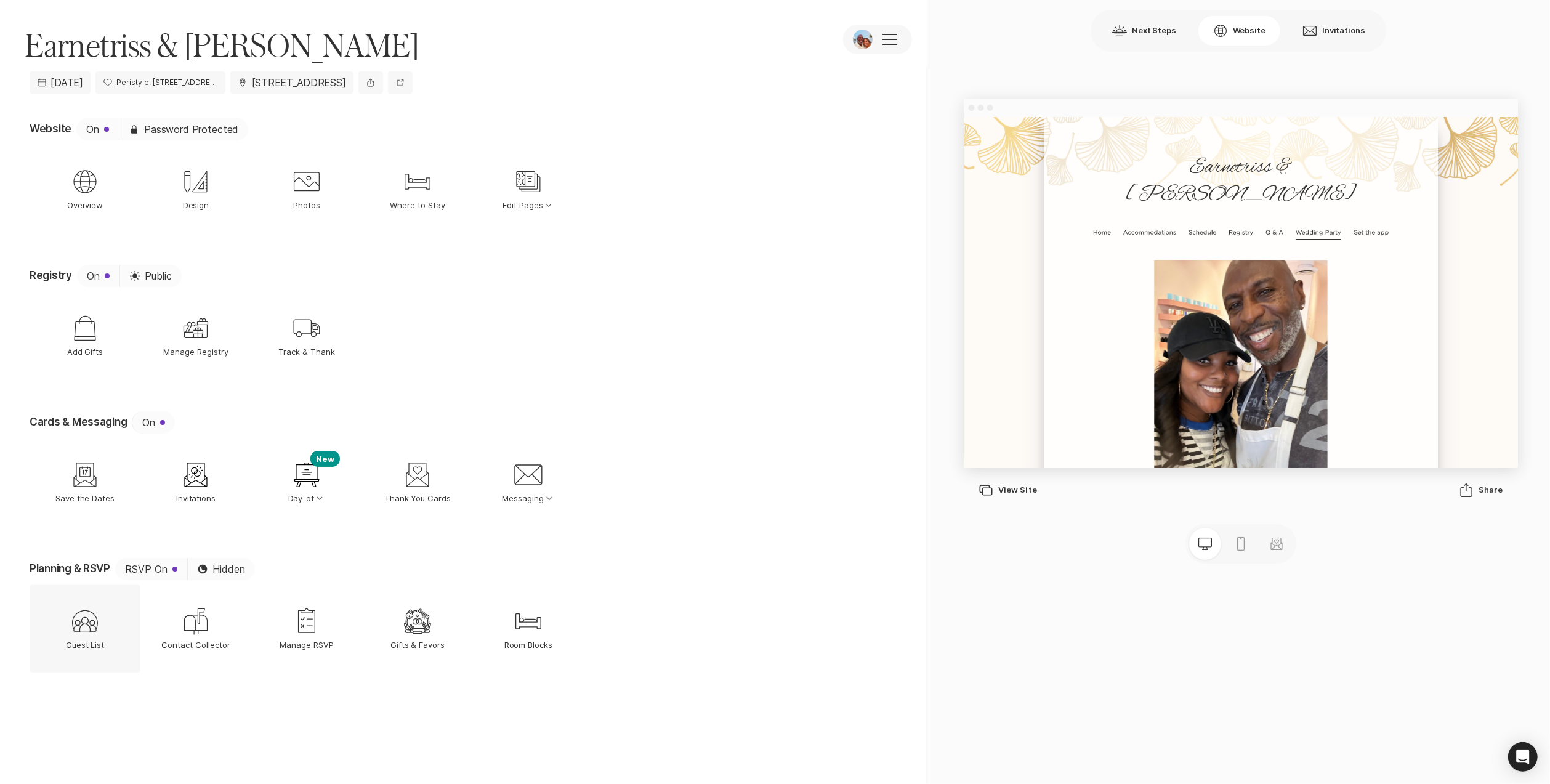
click at [96, 622] on icon "Guest List" at bounding box center [84, 621] width 30 height 30
